Goal: Task Accomplishment & Management: Manage account settings

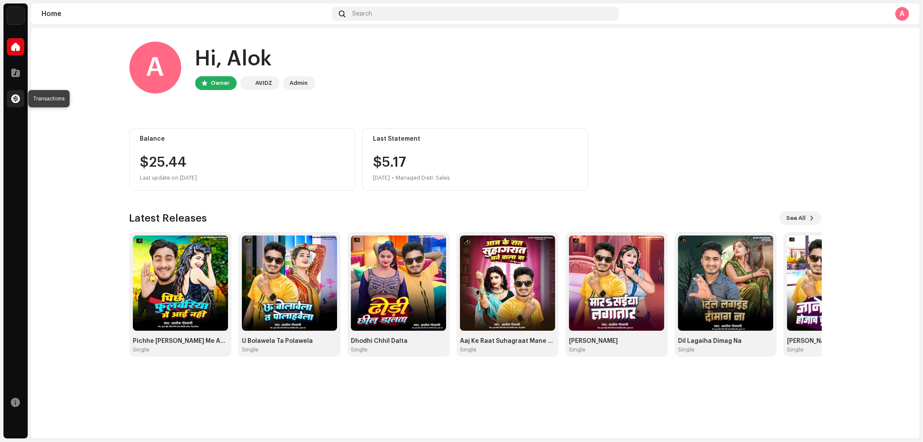
click at [19, 97] on span at bounding box center [15, 98] width 9 height 7
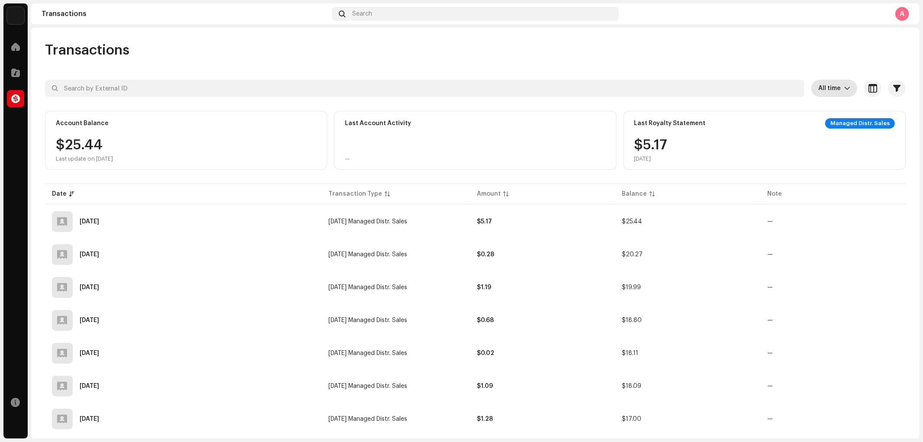
click at [844, 94] on div "dropdown trigger" at bounding box center [847, 88] width 6 height 17
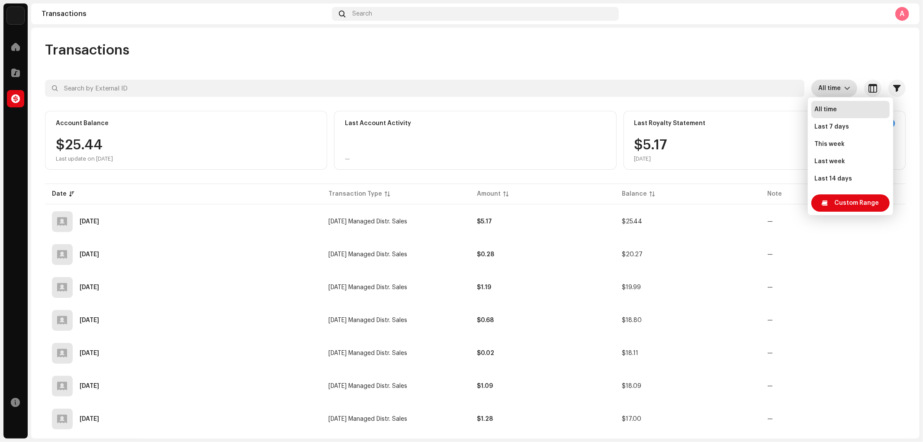
click at [842, 114] on li "All time" at bounding box center [850, 109] width 78 height 17
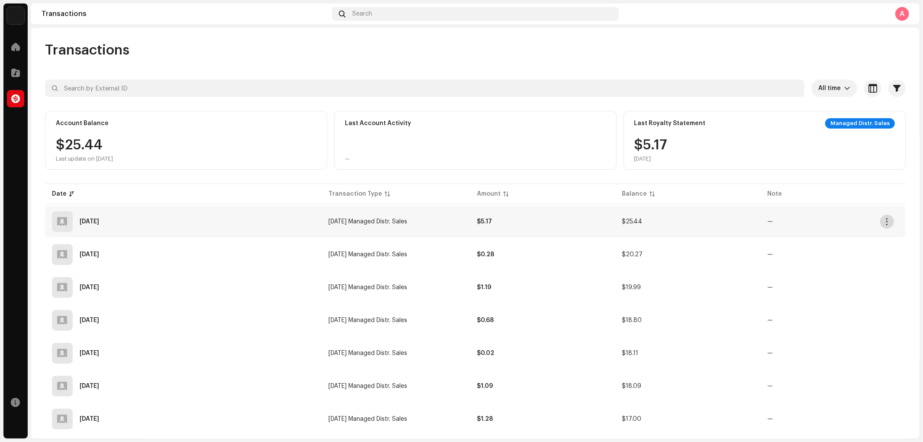
click at [892, 221] on button "button" at bounding box center [887, 222] width 14 height 14
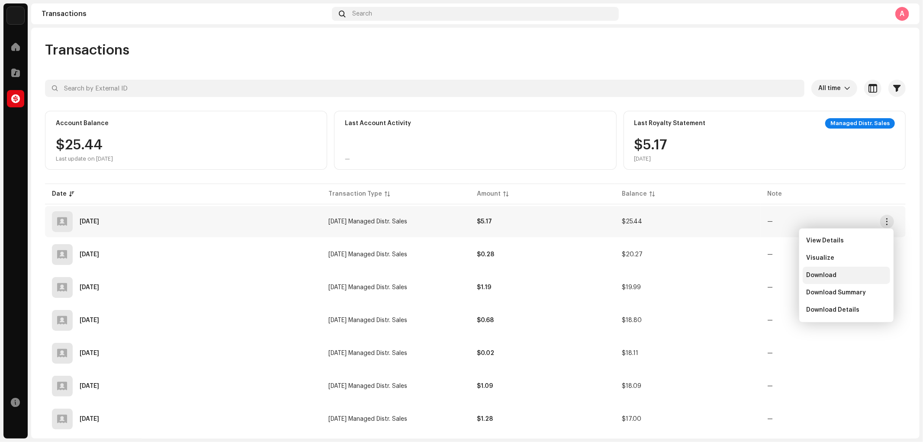
click at [845, 271] on div "Download" at bounding box center [846, 275] width 87 height 17
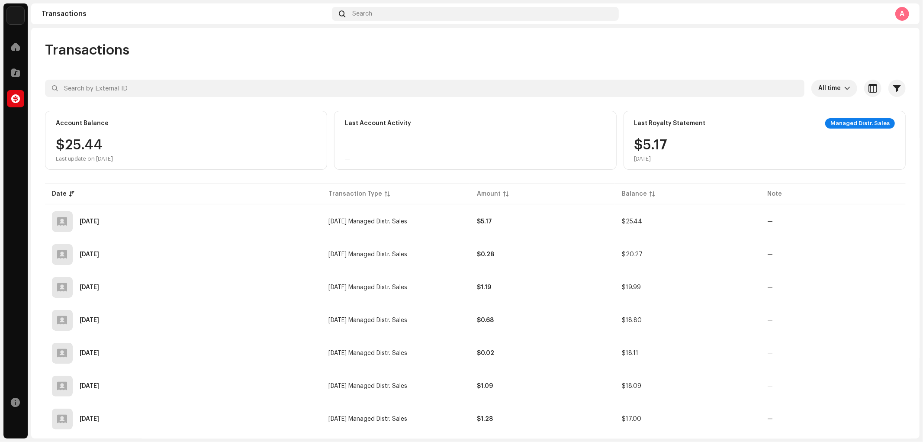
click at [747, 42] on div "Transactions" at bounding box center [475, 50] width 861 height 17
click at [808, 39] on div "Transactions All time Selected 0 Select all Options Filters Types Statements Pa…" at bounding box center [475, 233] width 888 height 411
